Goal: Task Accomplishment & Management: Complete application form

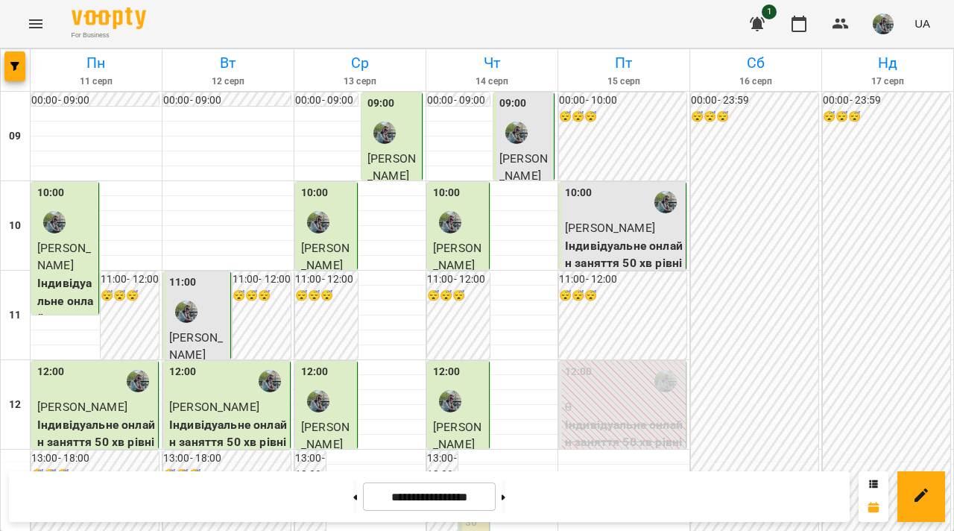
scroll to position [625, 0]
click at [353, 498] on button at bounding box center [355, 496] width 4 height 33
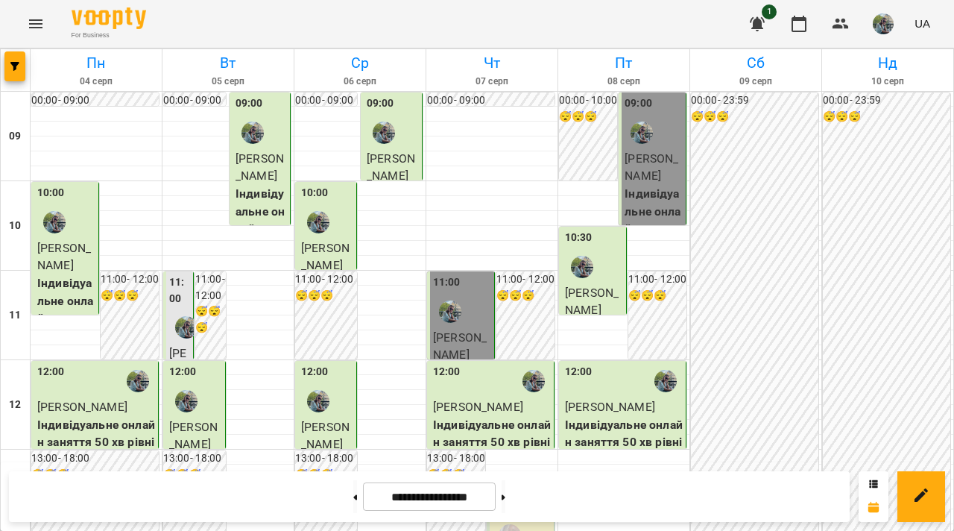
scroll to position [745, 0]
click at [353, 491] on button at bounding box center [355, 496] width 4 height 33
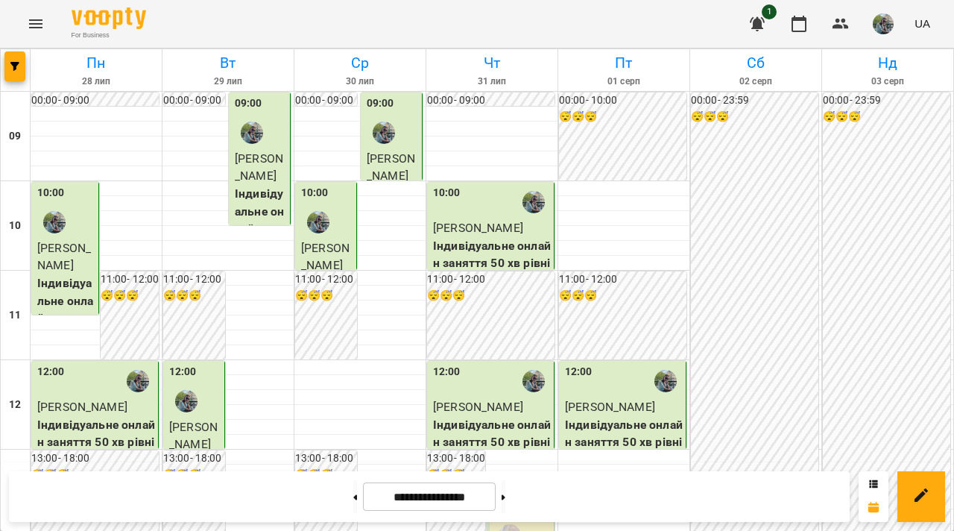
scroll to position [12, 0]
click at [353, 509] on button at bounding box center [355, 496] width 4 height 33
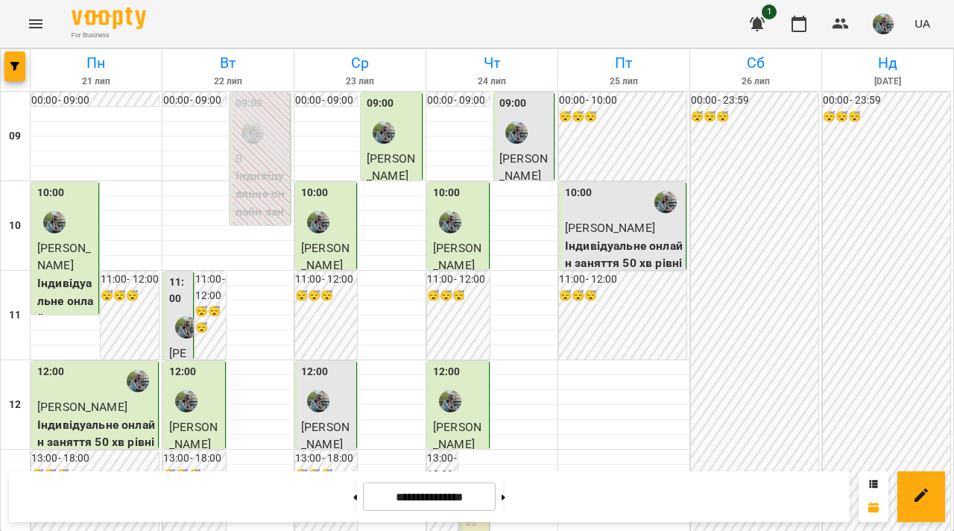
scroll to position [585, 0]
click at [354, 496] on icon at bounding box center [356, 496] width 4 height 5
type input "**********"
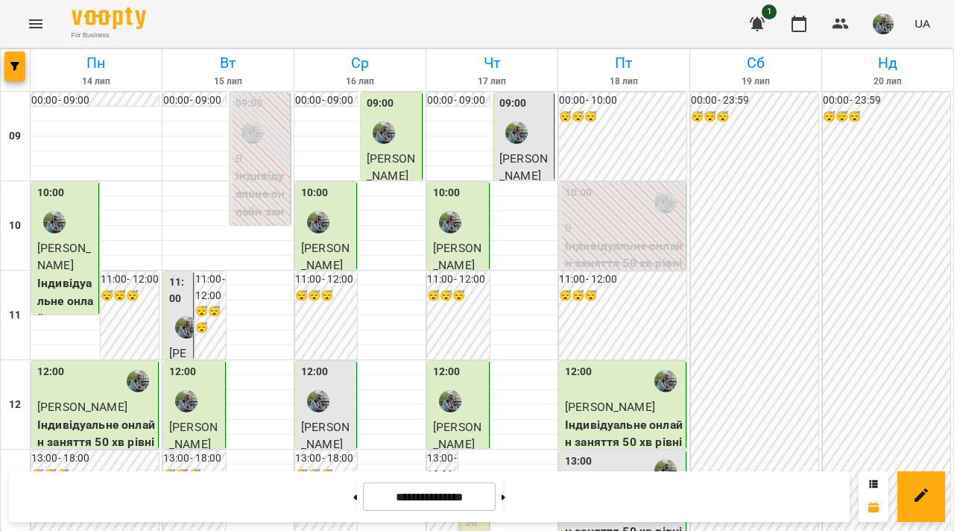
scroll to position [628, 0]
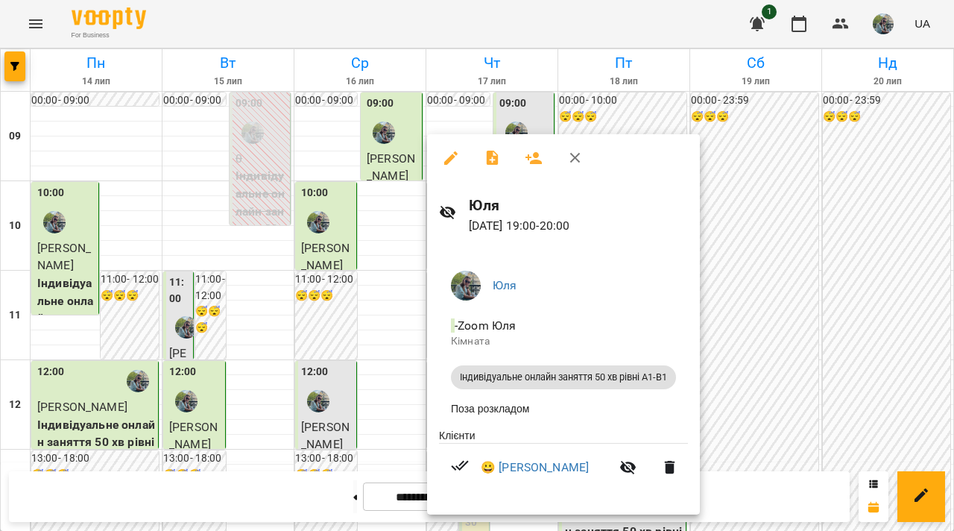
click at [386, 372] on div at bounding box center [477, 265] width 954 height 531
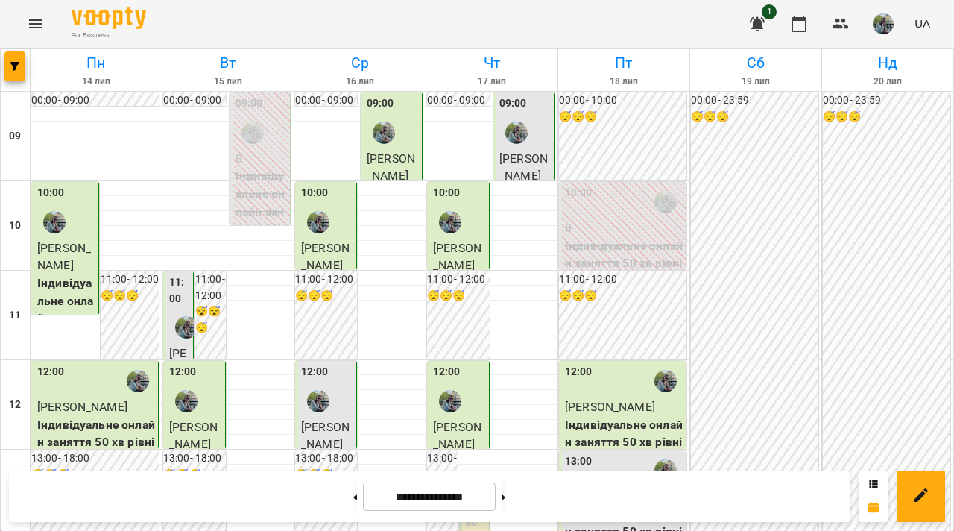
scroll to position [114, 0]
